Goal: Information Seeking & Learning: Compare options

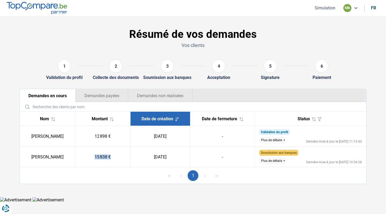
drag, startPoint x: 104, startPoint y: 158, endPoint x: 122, endPoint y: 159, distance: 17.4
click at [122, 159] on td "15 838 €" at bounding box center [102, 156] width 55 height 21
click at [123, 152] on td "15 838 €" at bounding box center [102, 156] width 55 height 21
drag, startPoint x: 122, startPoint y: 155, endPoint x: 100, endPoint y: 155, distance: 22.0
click at [100, 155] on td "15 838 €" at bounding box center [102, 156] width 55 height 21
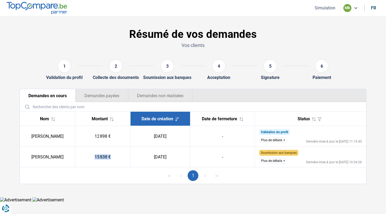
click at [123, 155] on td "15 838 €" at bounding box center [102, 156] width 55 height 21
click at [280, 161] on button "Plus de détails" at bounding box center [273, 161] width 28 height 6
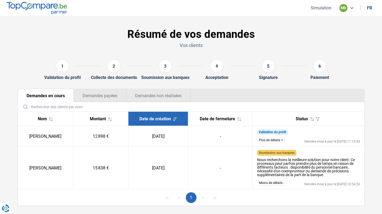
drag, startPoint x: 361, startPoint y: 185, endPoint x: 347, endPoint y: 184, distance: 14.0
click at [347, 184] on td "Soumission aux banques Nous recherchons la meilleure solution pour notre client…" at bounding box center [309, 167] width 112 height 43
click at [336, 173] on div "Nous recherchons la meilleure solution pour notre client. Ce processus peut par…" at bounding box center [308, 167] width 103 height 19
